Goal: Task Accomplishment & Management: Manage account settings

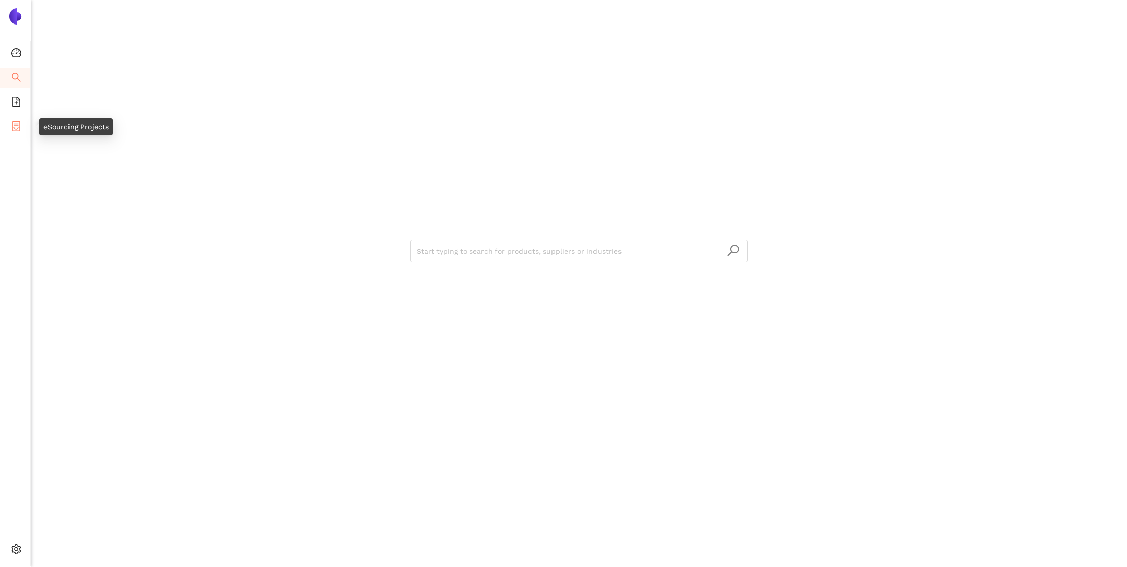
click at [18, 120] on span "container" at bounding box center [16, 128] width 10 height 20
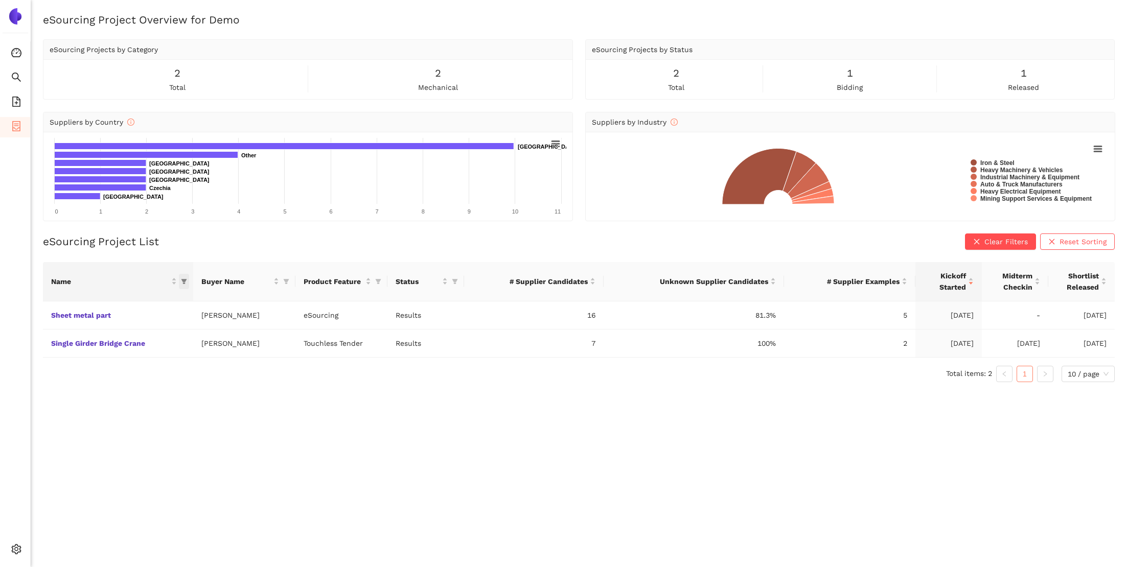
click at [185, 286] on span "this column's title is Name,this column is sortable" at bounding box center [184, 281] width 10 height 15
click at [176, 475] on div "eSourcing Project Overview for Demo eSourcing Projects by Category 2 total 2 me…" at bounding box center [579, 295] width 1096 height 567
click at [21, 542] on div "Settings" at bounding box center [15, 551] width 31 height 20
click at [73, 547] on span "Logout" at bounding box center [63, 551] width 24 height 8
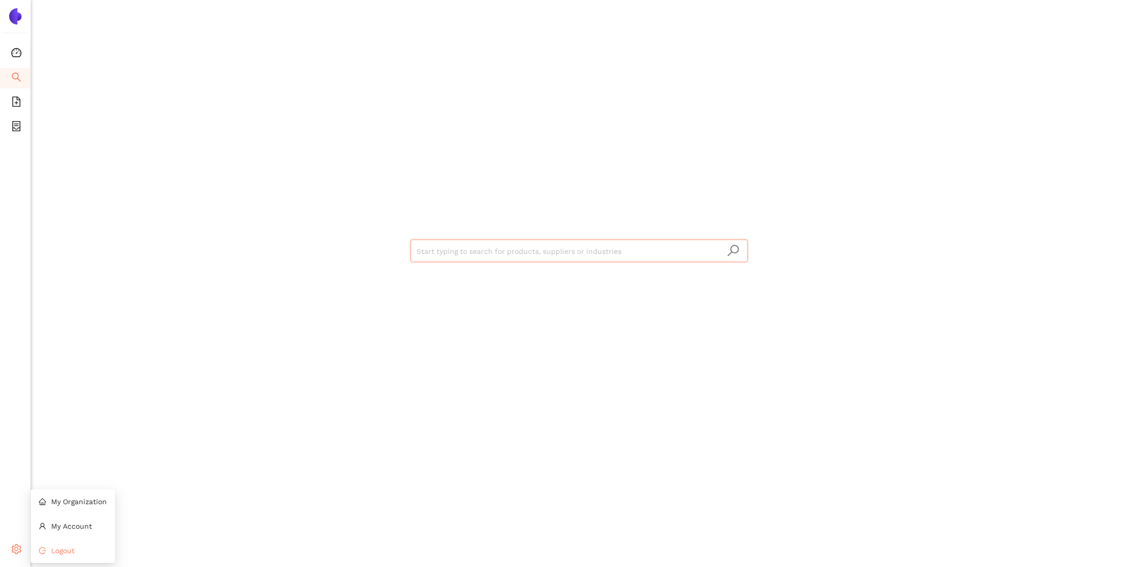
click at [55, 547] on span "Logout" at bounding box center [63, 551] width 24 height 8
click at [13, 549] on icon "setting" at bounding box center [17, 549] width 10 height 10
click at [71, 502] on span "My Organization" at bounding box center [79, 502] width 56 height 8
